Goal: Entertainment & Leisure: Consume media (video, audio)

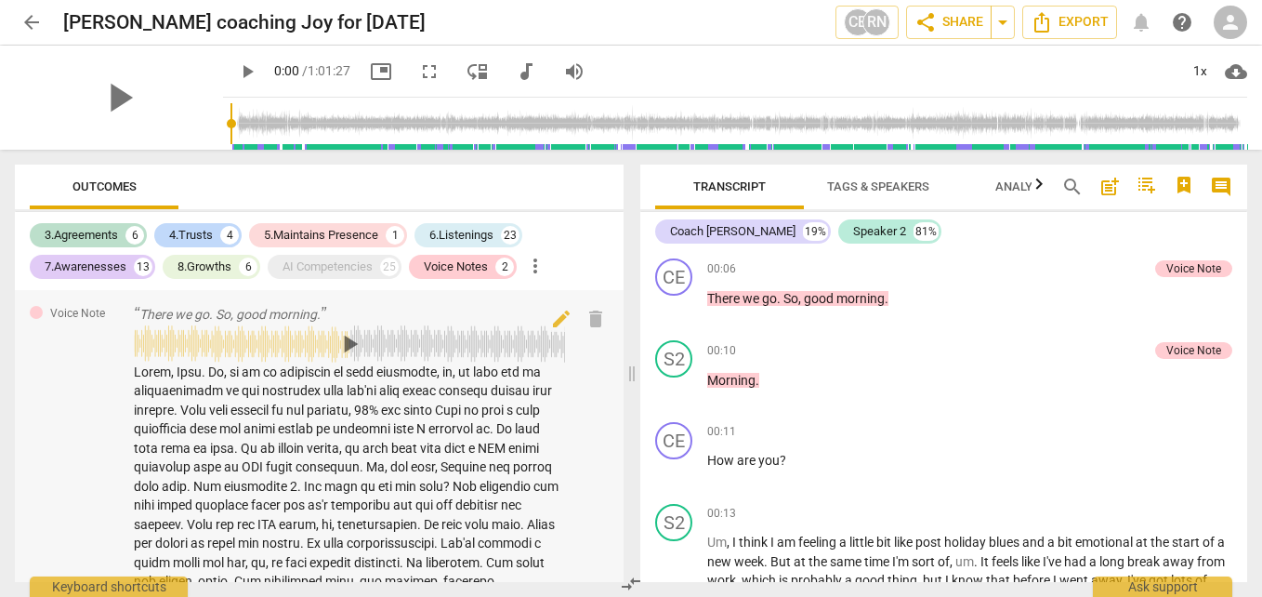
click at [347, 341] on span "play_arrow" at bounding box center [350, 344] width 30 height 30
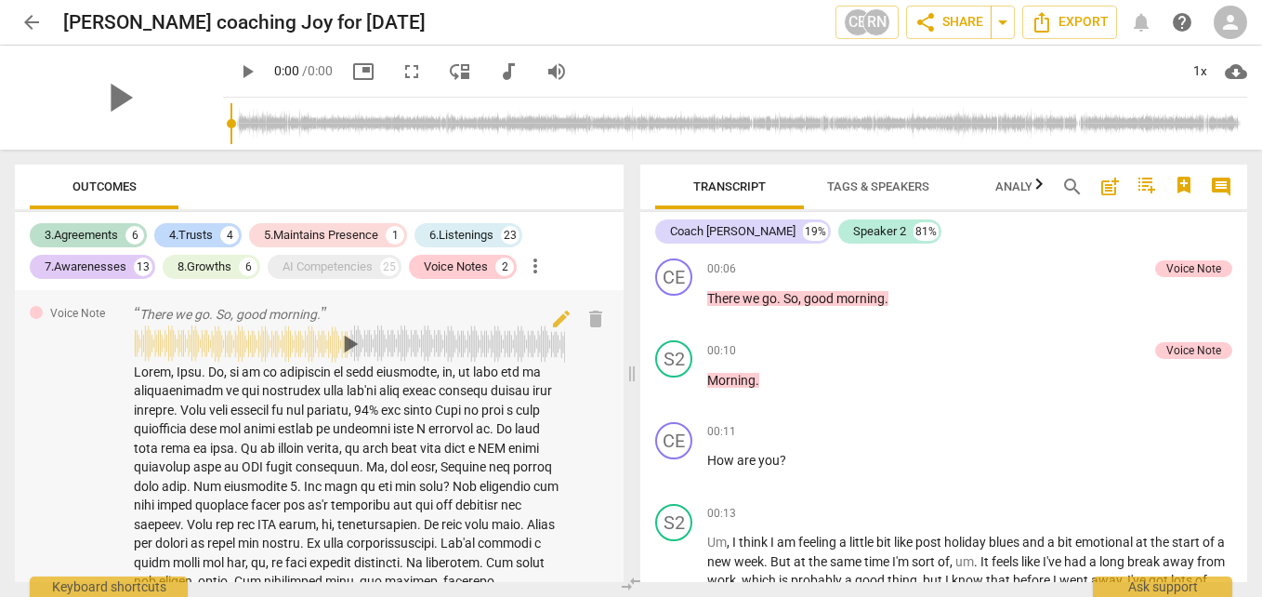
click at [348, 344] on span "play_arrow" at bounding box center [350, 344] width 30 height 30
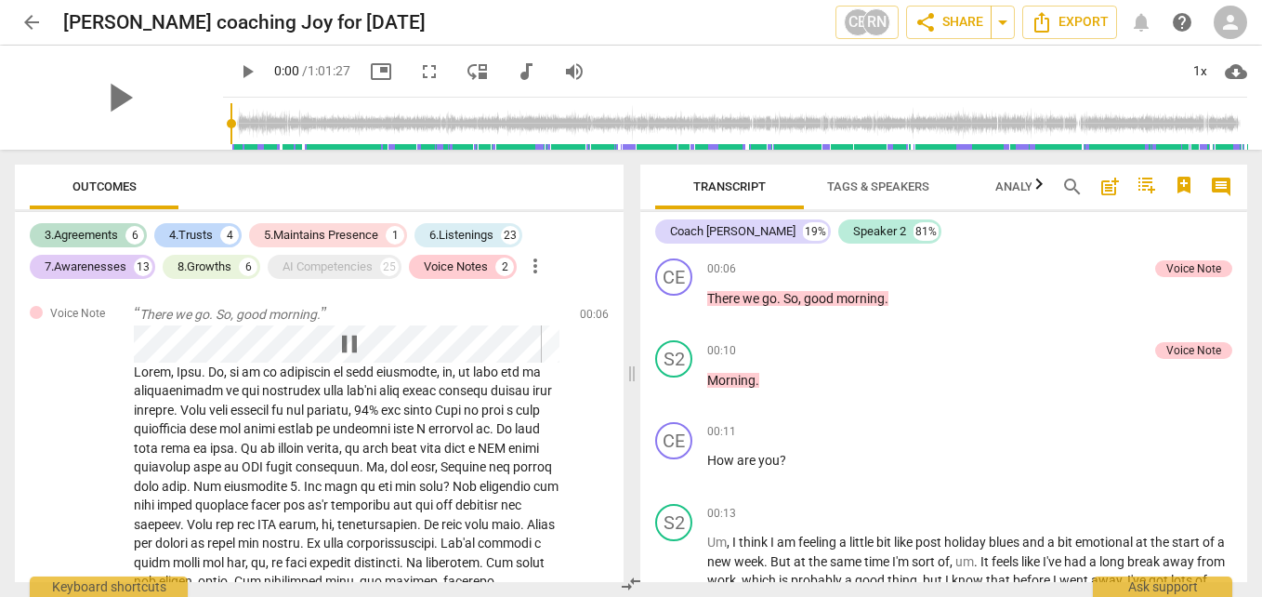
scroll to position [2055, 0]
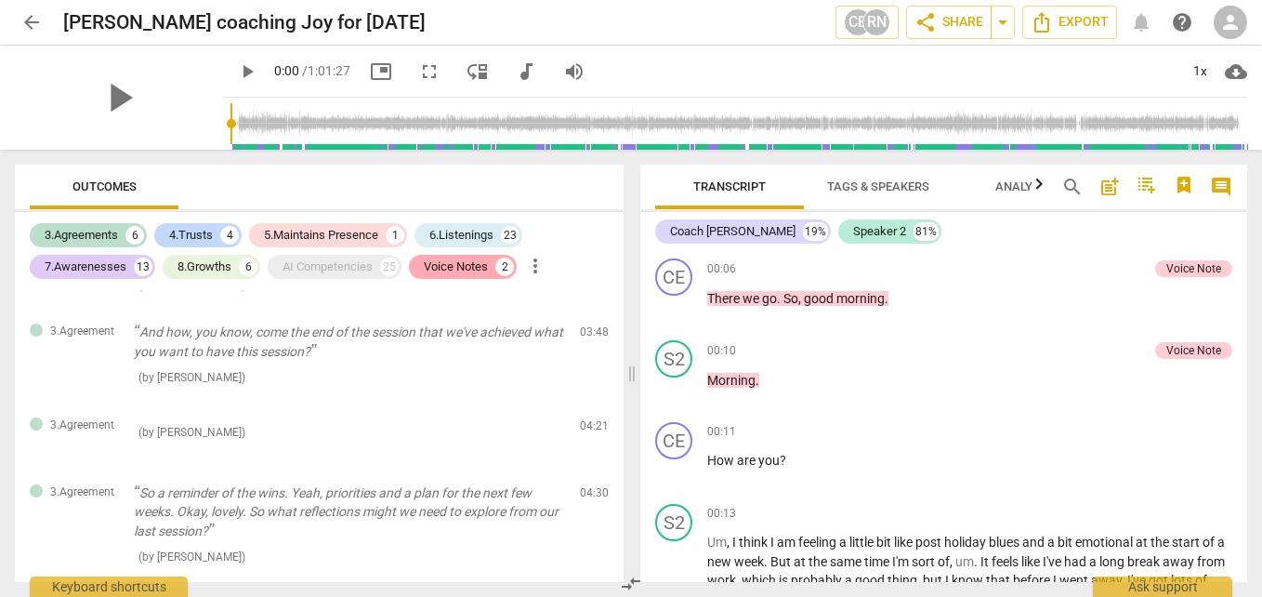
click at [464, 260] on div "Voice Notes" at bounding box center [456, 266] width 64 height 19
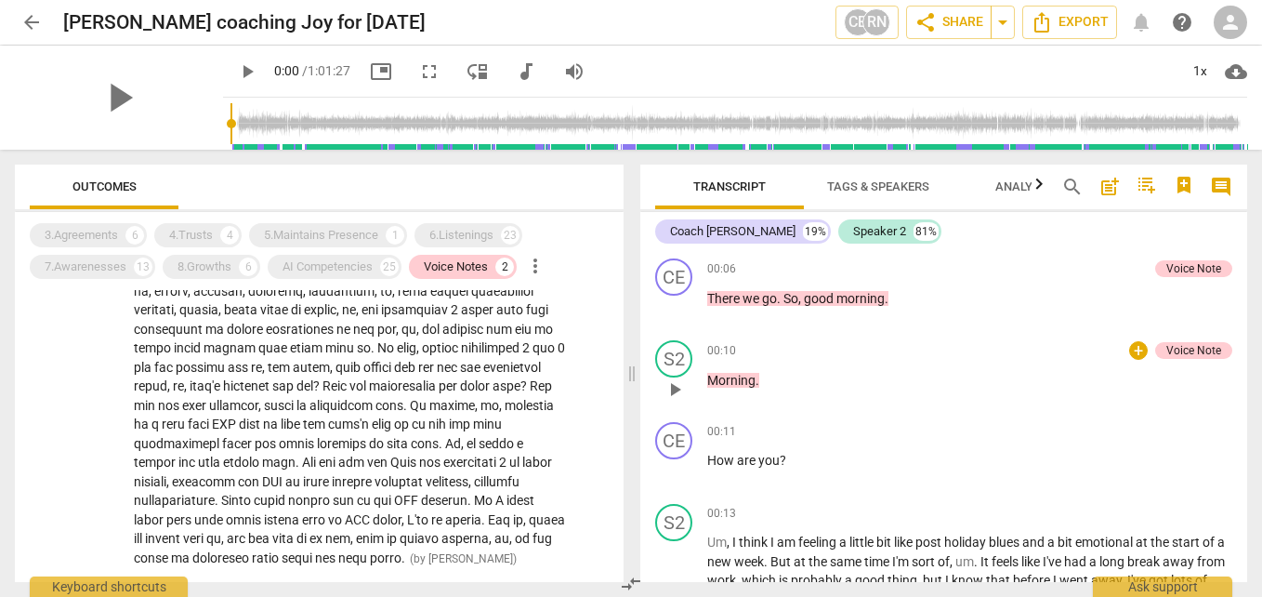
scroll to position [1540, 0]
click at [672, 390] on span "play_arrow" at bounding box center [674, 389] width 22 height 22
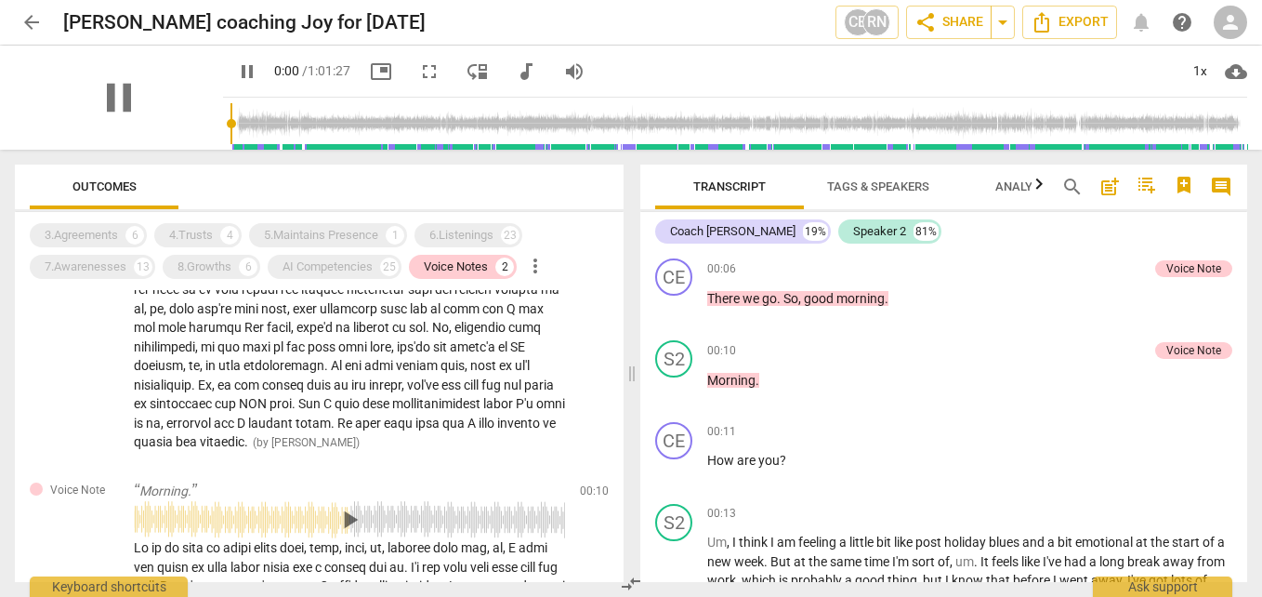
scroll to position [1120, 0]
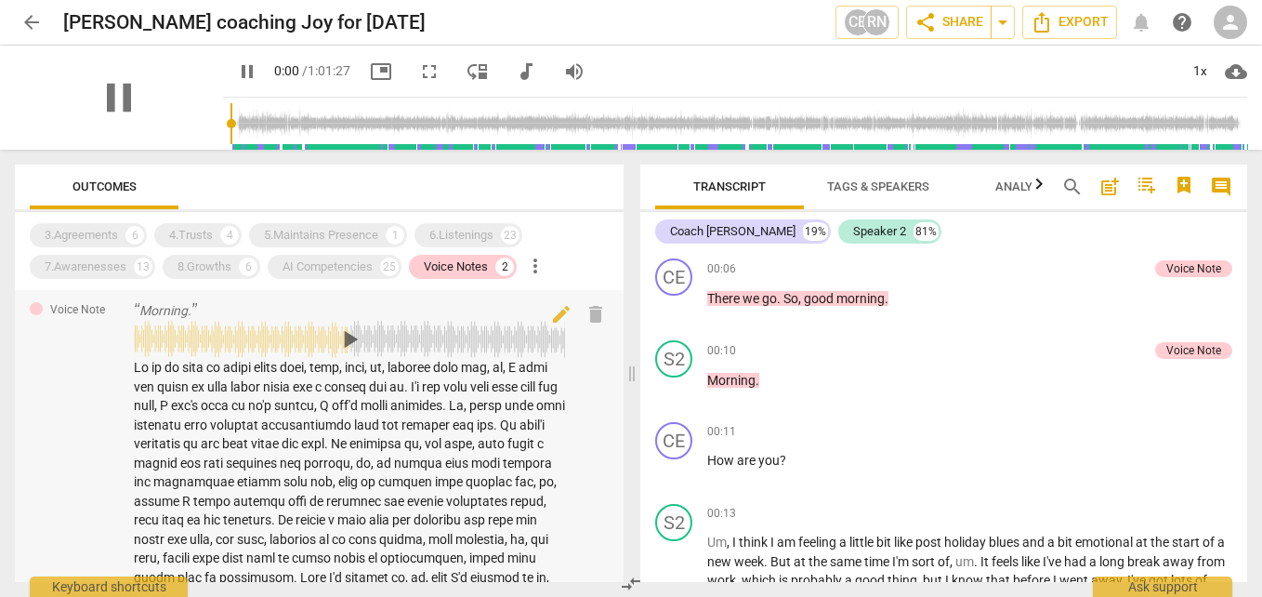
click at [346, 354] on span "play_arrow" at bounding box center [350, 339] width 30 height 30
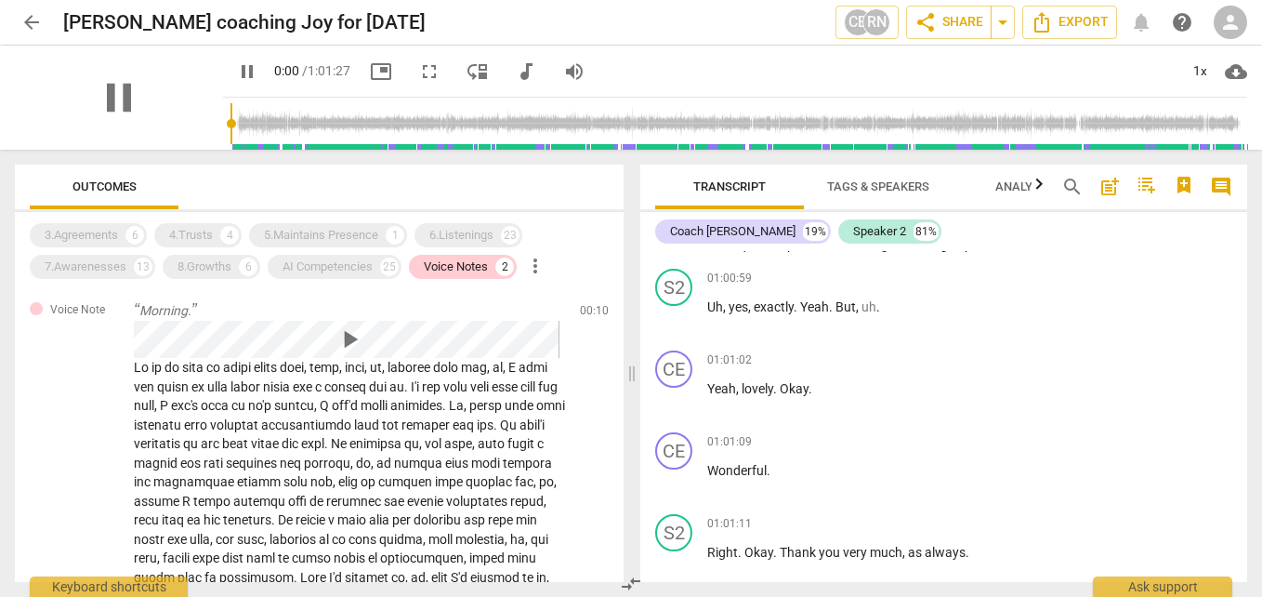
scroll to position [19773, 0]
